Goal: Task Accomplishment & Management: Complete application form

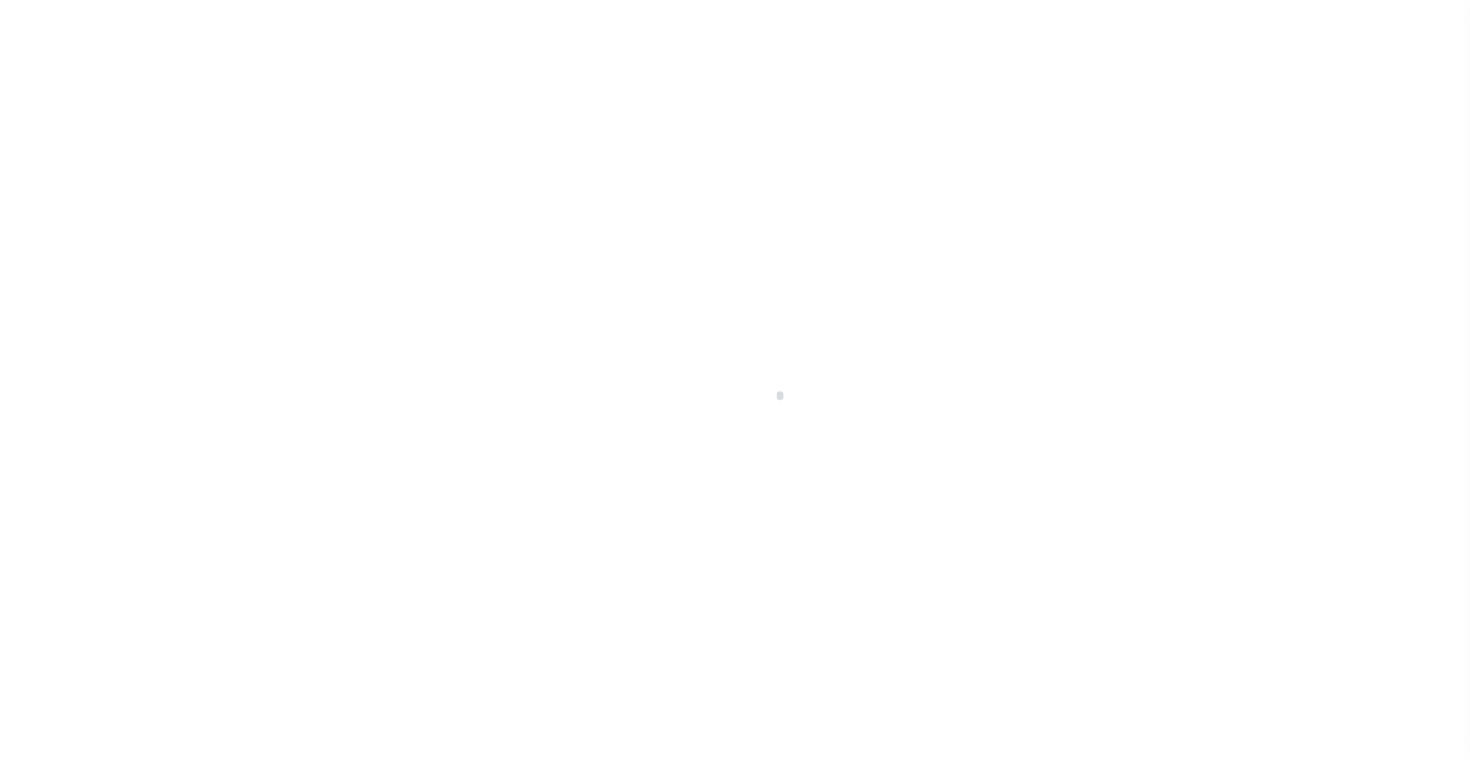
scroll to position [116, 0]
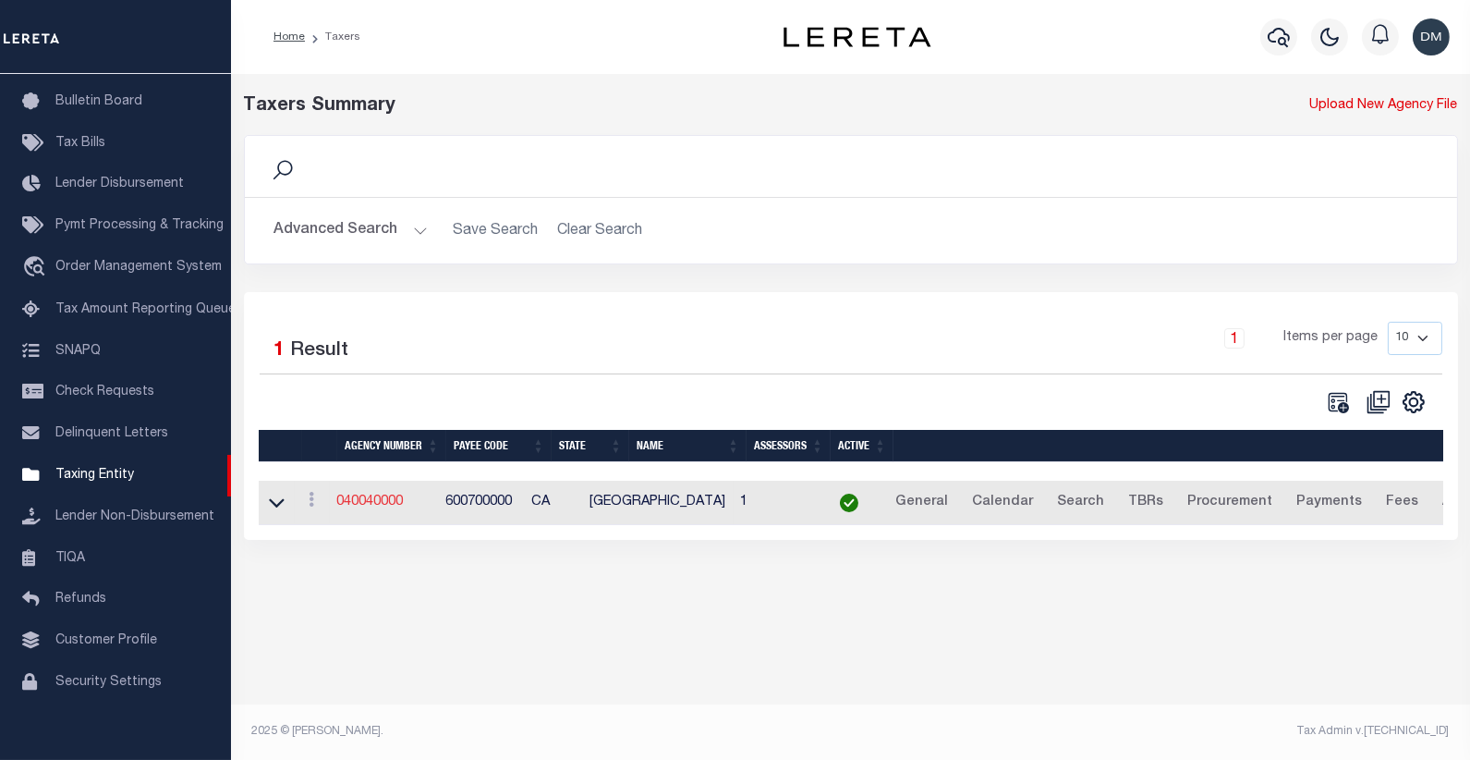
click at [404, 500] on link "040040000" at bounding box center [370, 501] width 67 height 13
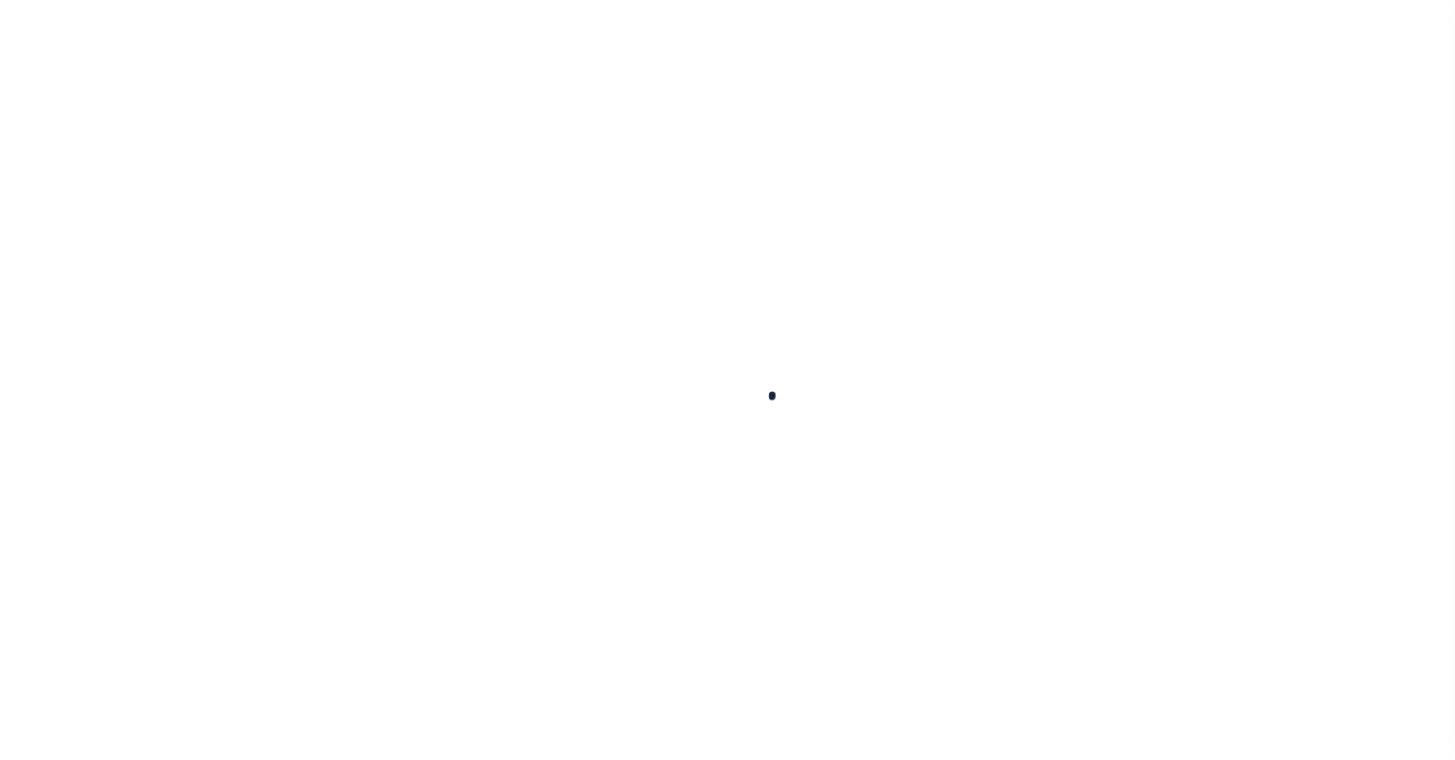
select select
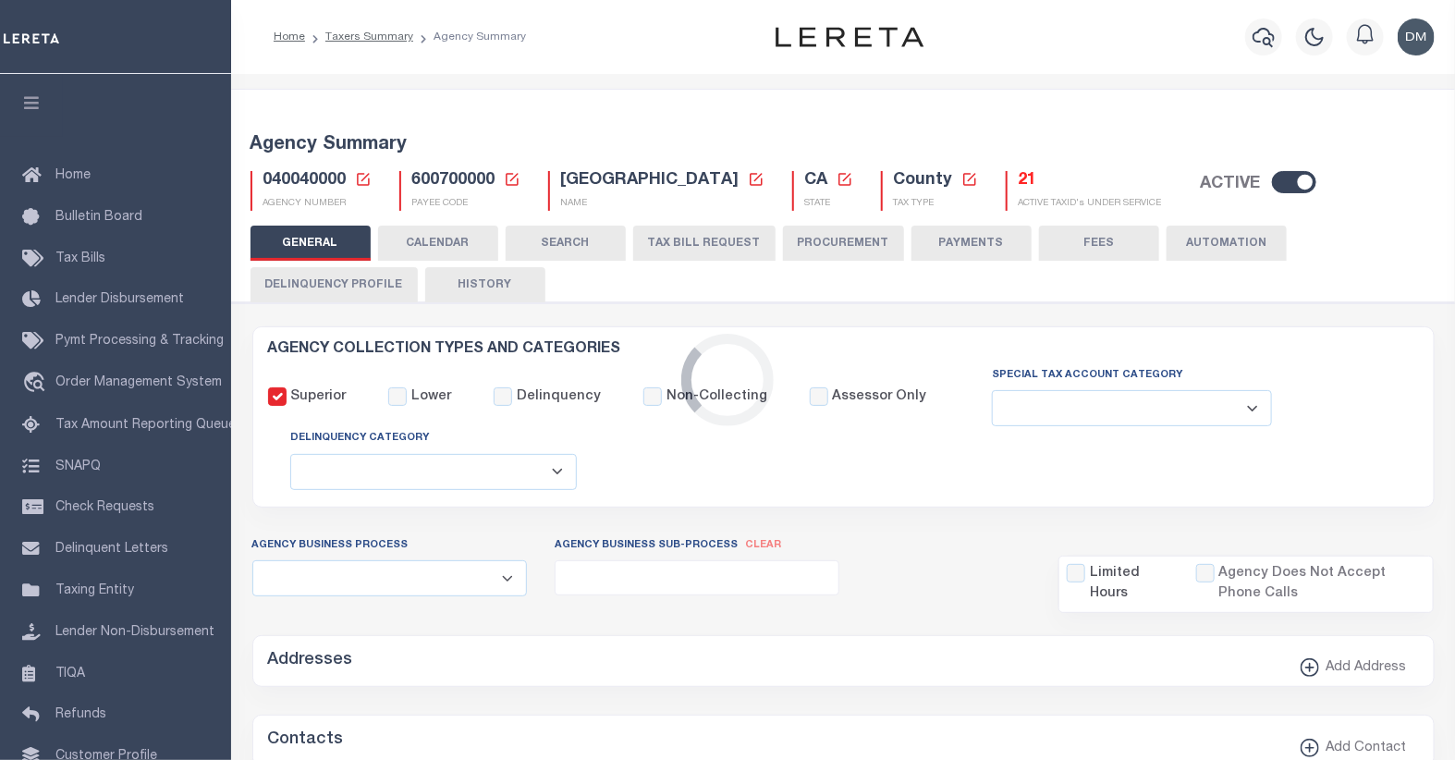
checkbox input "false"
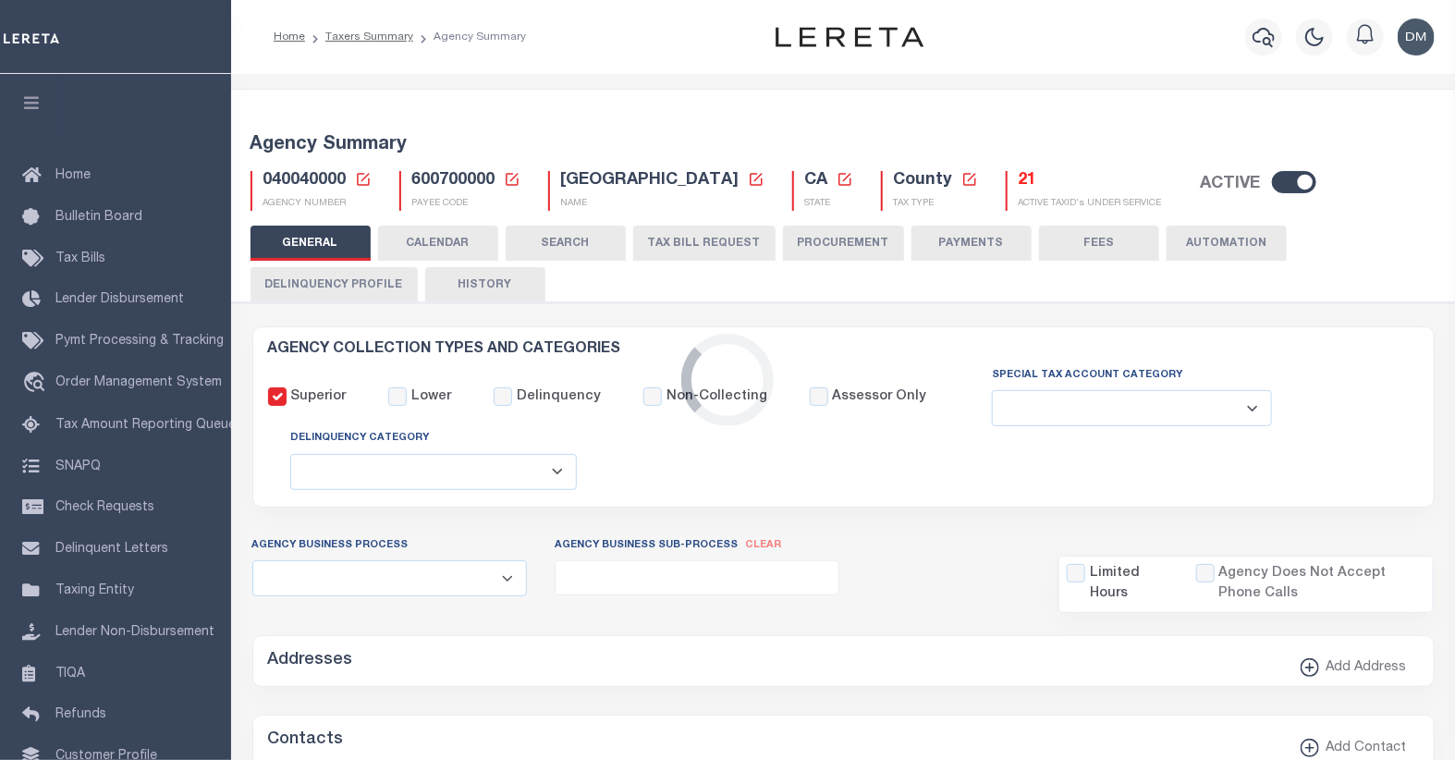
type input "600700000"
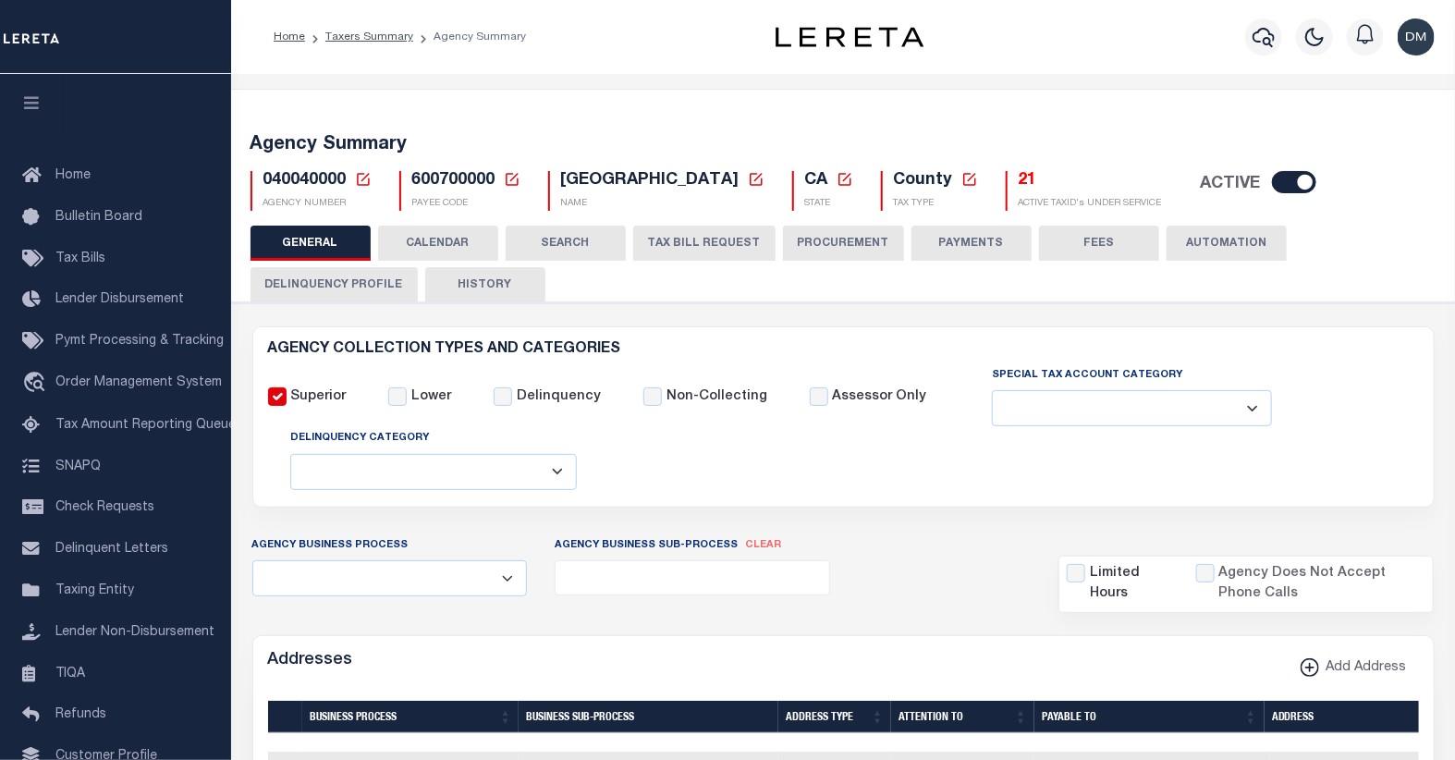
click at [685, 243] on button "TAX BILL REQUEST" at bounding box center [704, 242] width 142 height 35
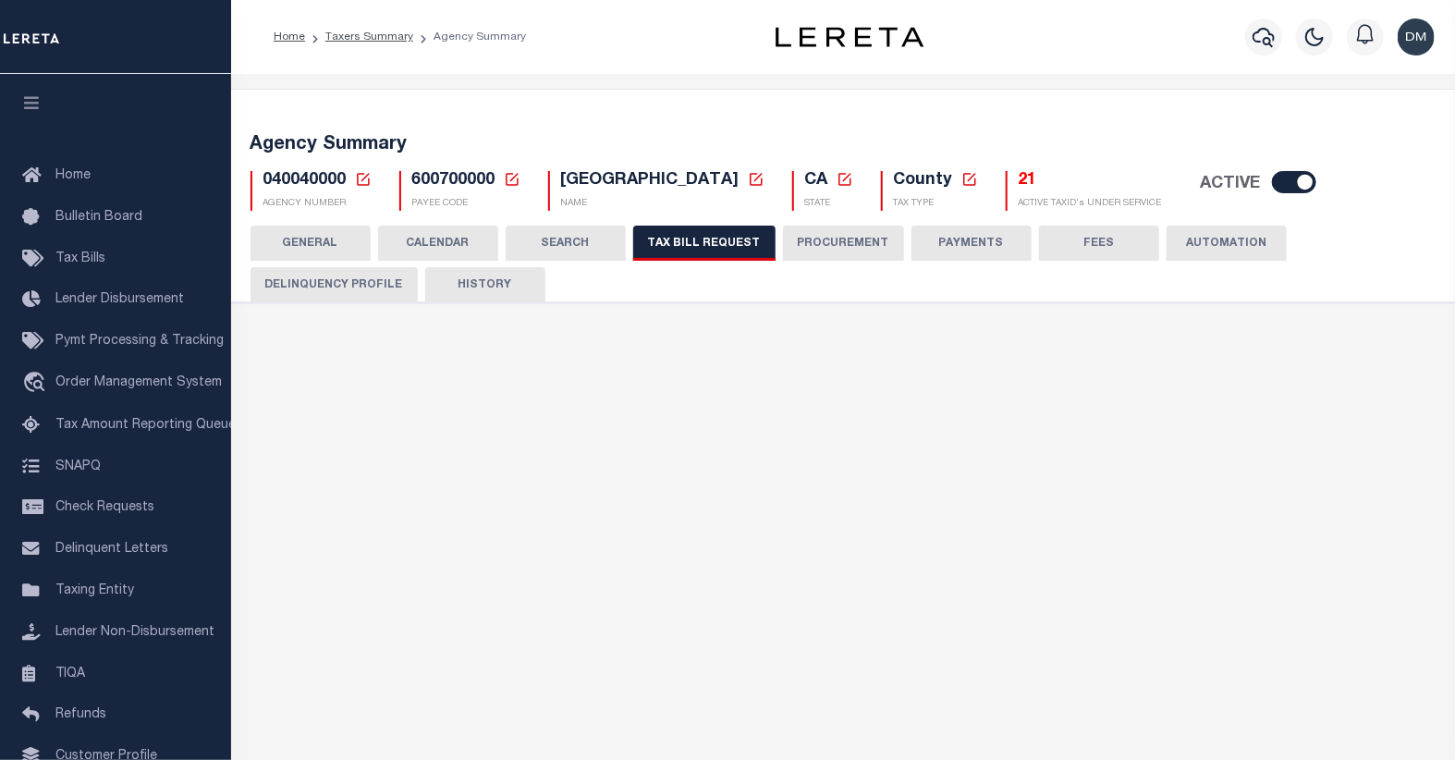
checkbox input "false"
select select "22"
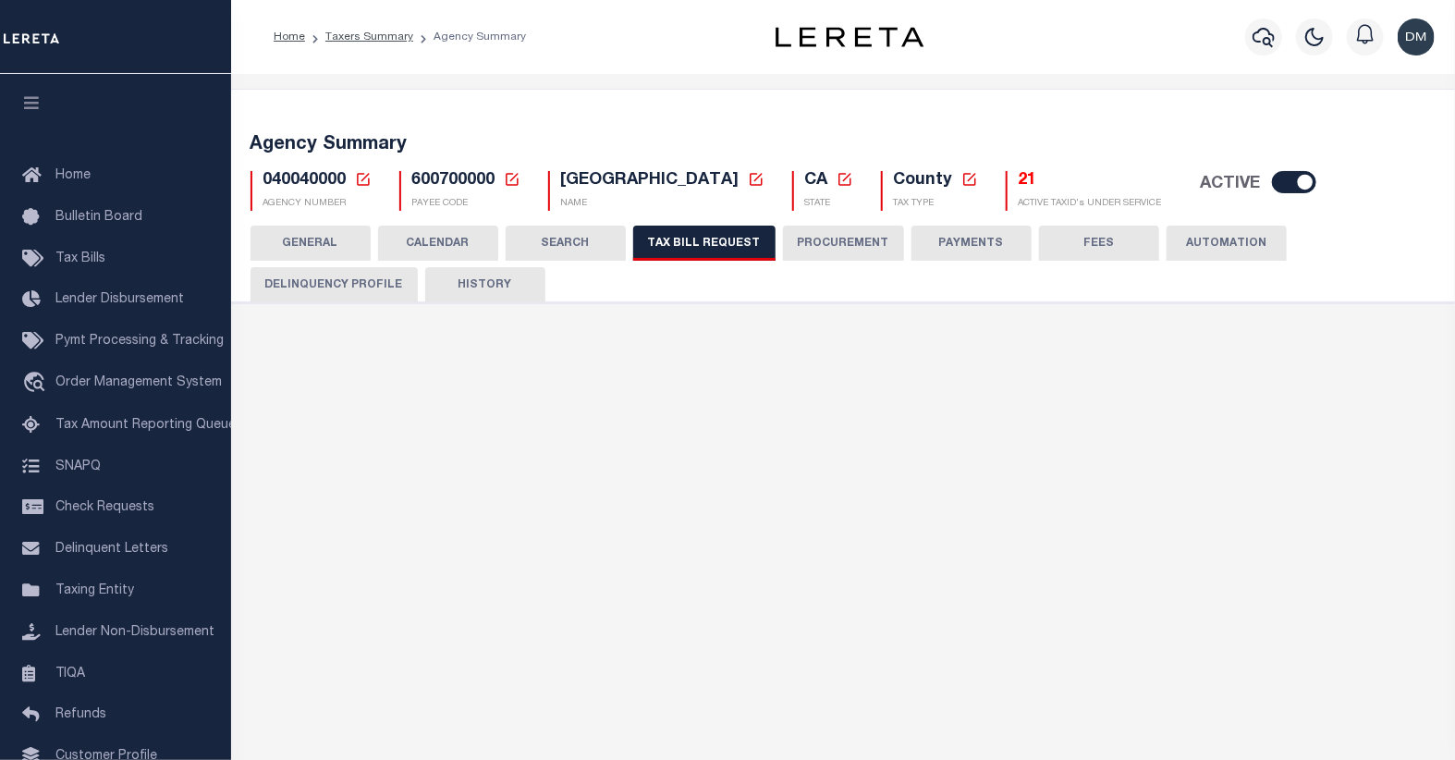
select select "true"
select select "13"
type input "5802"
select select
